Goal: Use online tool/utility: Utilize a website feature to perform a specific function

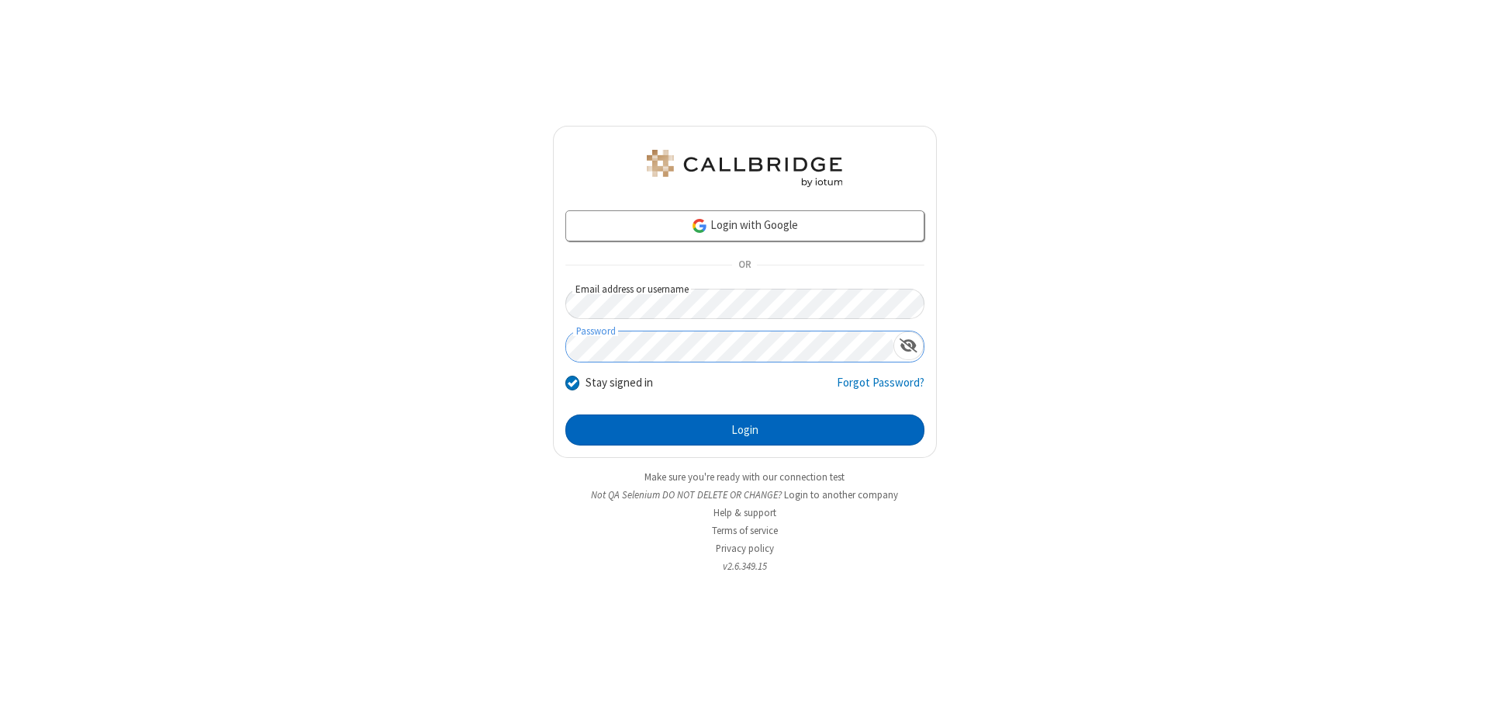
click at [745, 430] on button "Login" at bounding box center [744, 429] width 359 height 31
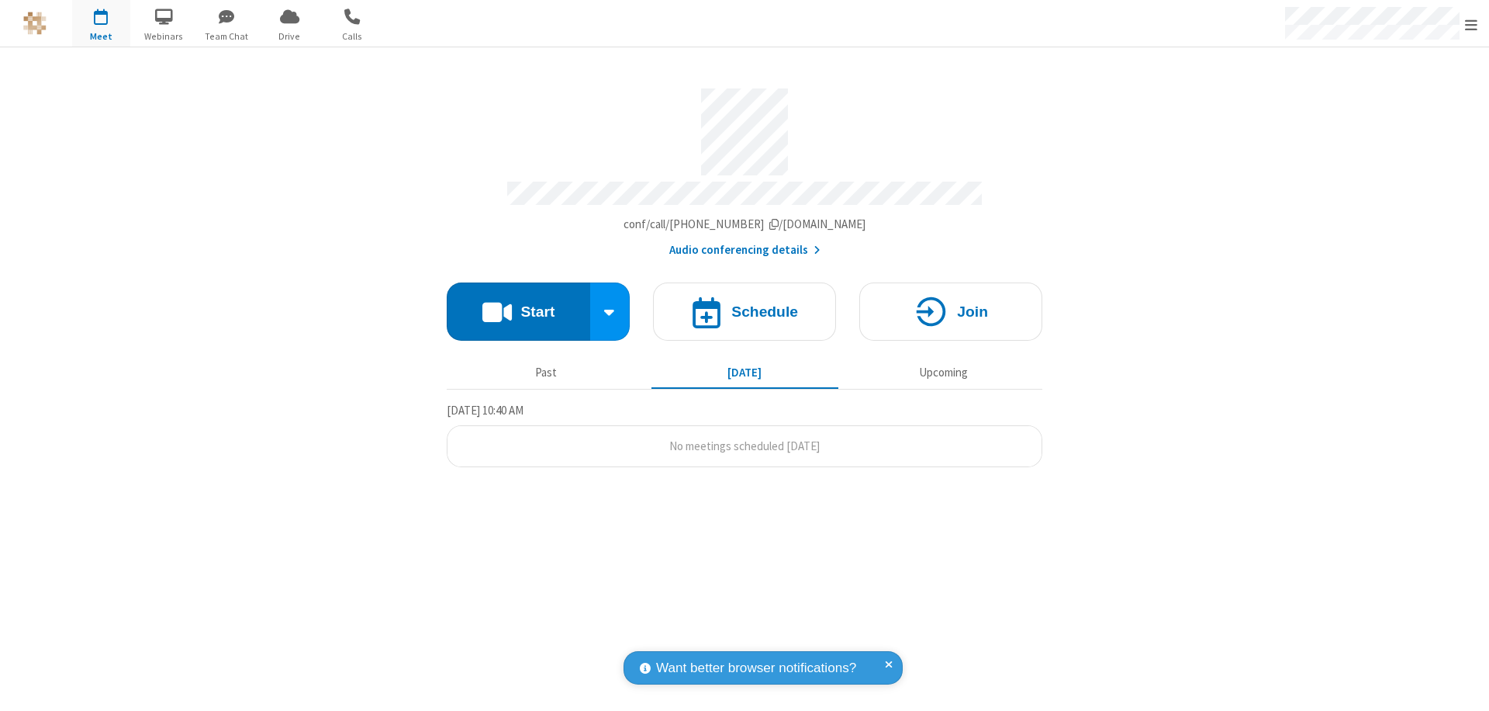
click at [518, 304] on button "Start" at bounding box center [518, 311] width 143 height 58
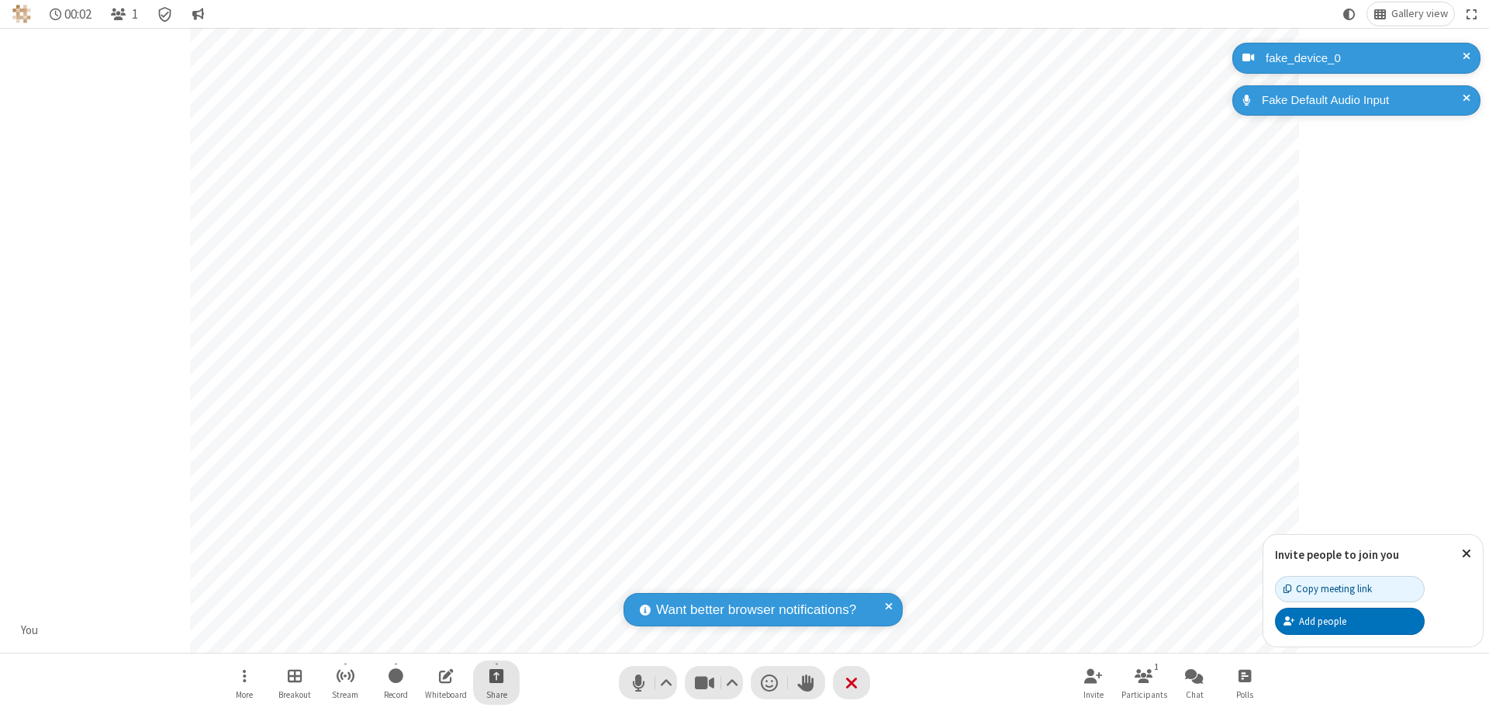
click at [496, 675] on span "Start sharing" at bounding box center [496, 675] width 15 height 19
click at [434, 638] on span "Share my screen" at bounding box center [434, 638] width 18 height 13
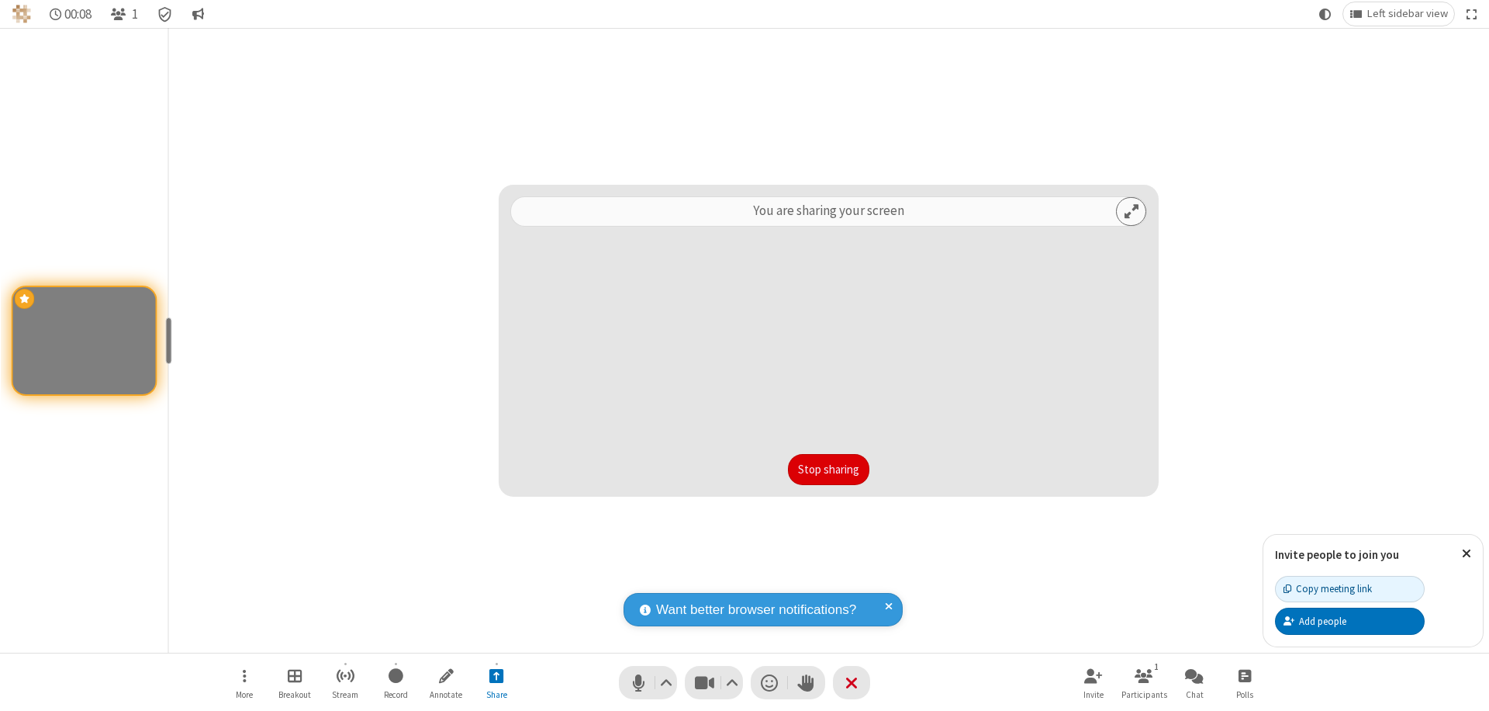
click at [828, 469] on button "Stop sharing" at bounding box center [828, 469] width 81 height 31
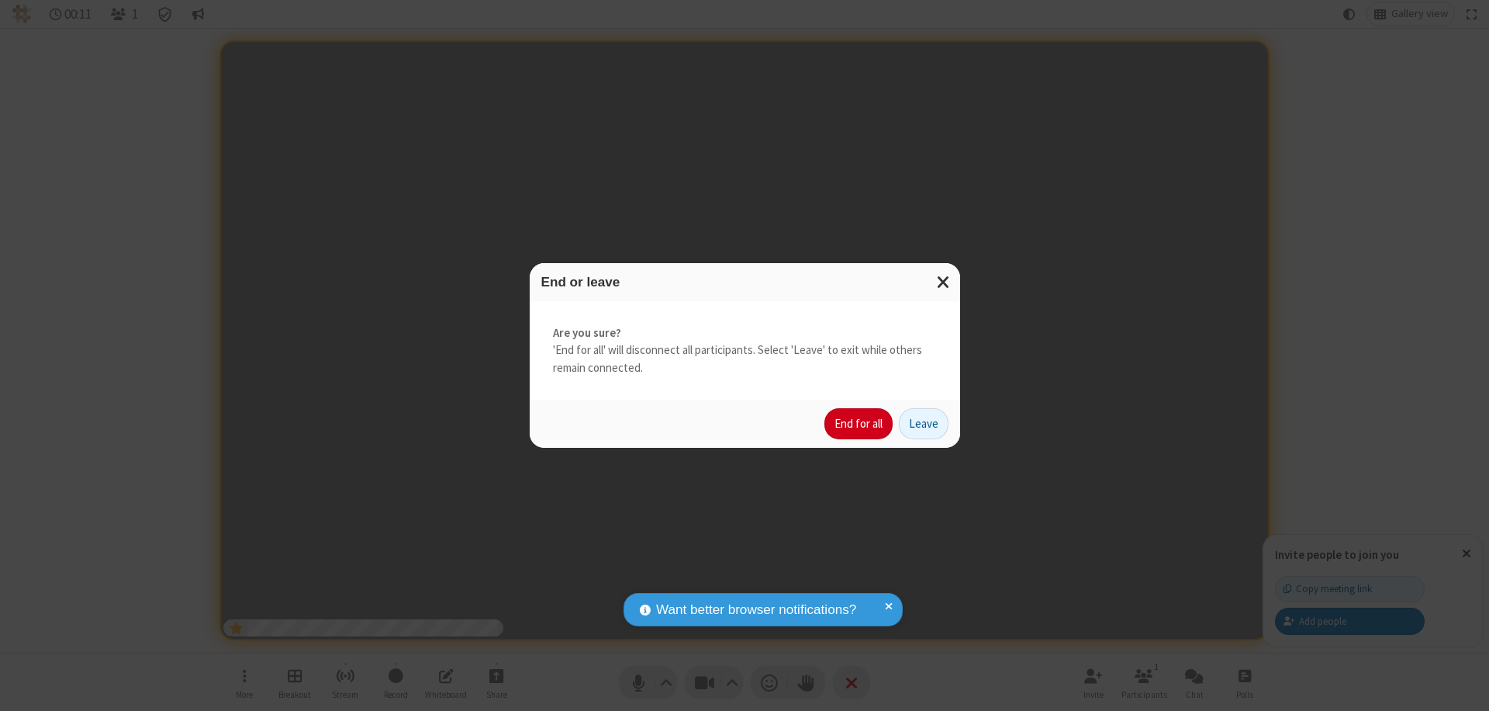
click at [859, 424] on button "End for all" at bounding box center [859, 423] width 68 height 31
